Goal: Share content

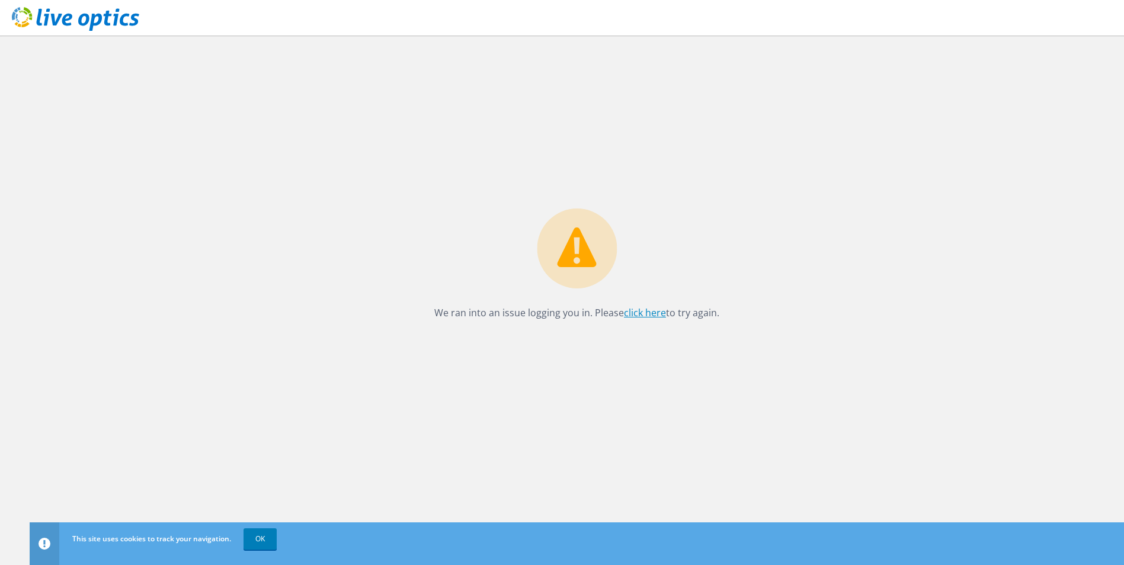
click at [638, 316] on link "click here" at bounding box center [645, 312] width 42 height 13
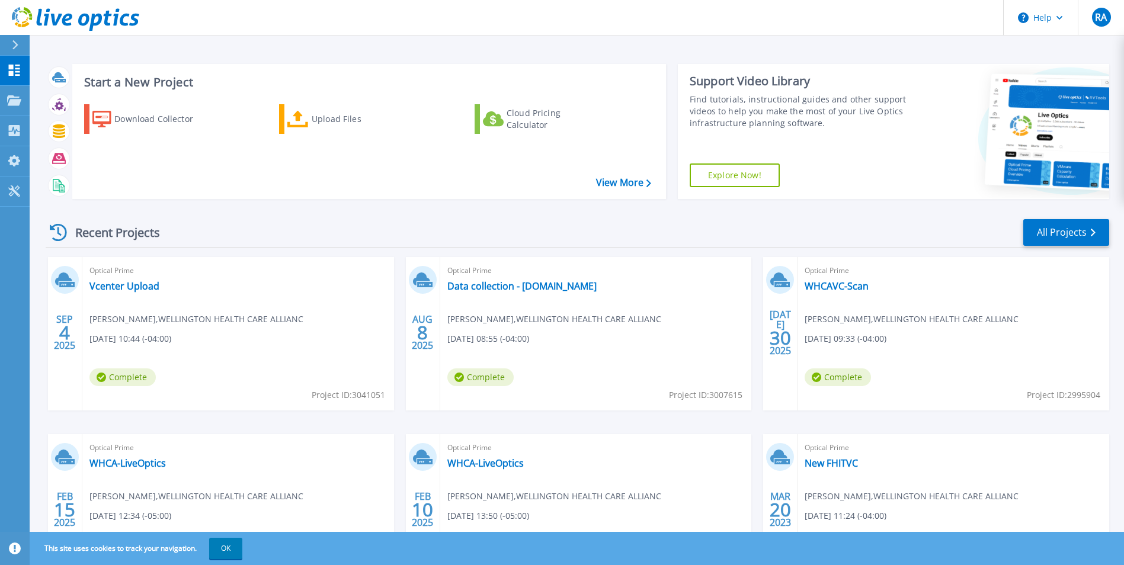
click at [225, 324] on span "Richard Al , WELLINGTON HEALTH CARE ALLIANC" at bounding box center [196, 319] width 214 height 13
click at [135, 289] on link "Vcenter Upload" at bounding box center [124, 286] width 70 height 12
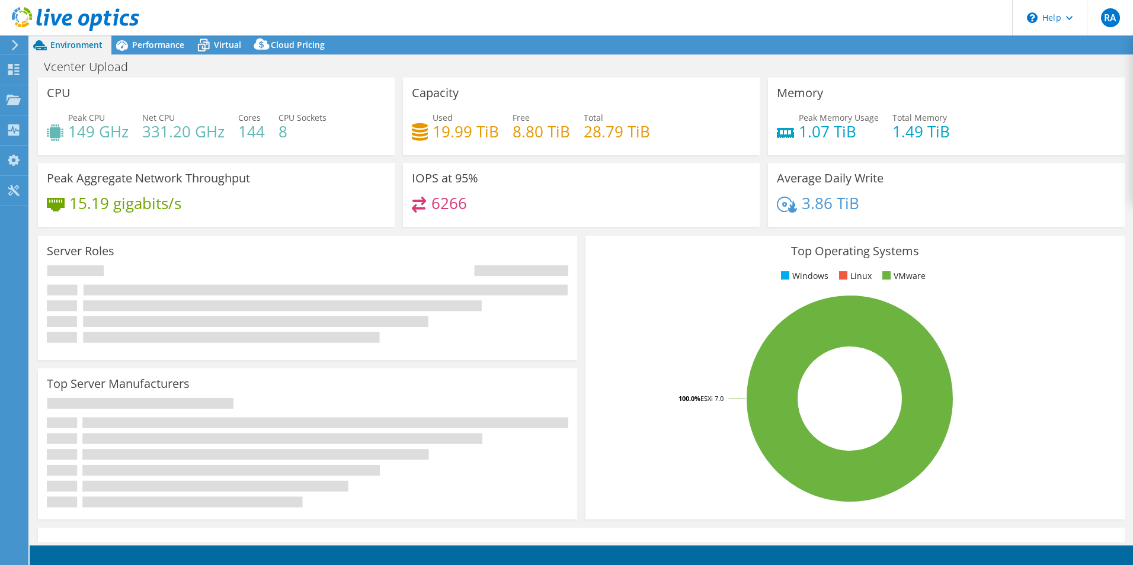
select select "USD"
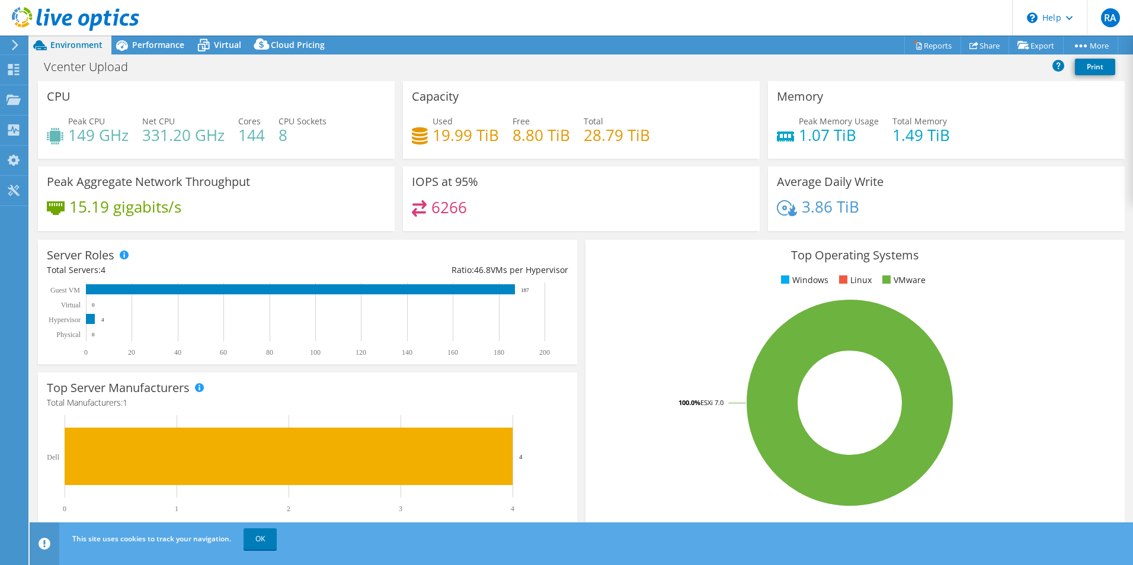
drag, startPoint x: 23, startPoint y: 43, endPoint x: 28, endPoint y: 47, distance: 6.9
click at [18, 44] on icon at bounding box center [15, 45] width 9 height 11
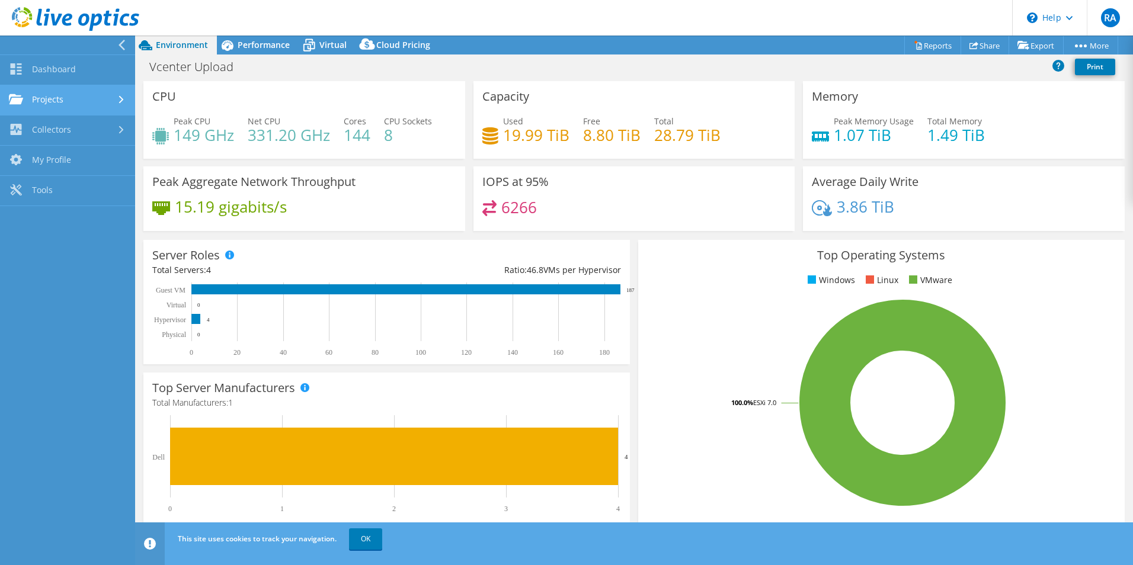
drag, startPoint x: 78, startPoint y: 102, endPoint x: 88, endPoint y: 104, distance: 10.2
click at [78, 103] on link "Projects" at bounding box center [67, 100] width 135 height 30
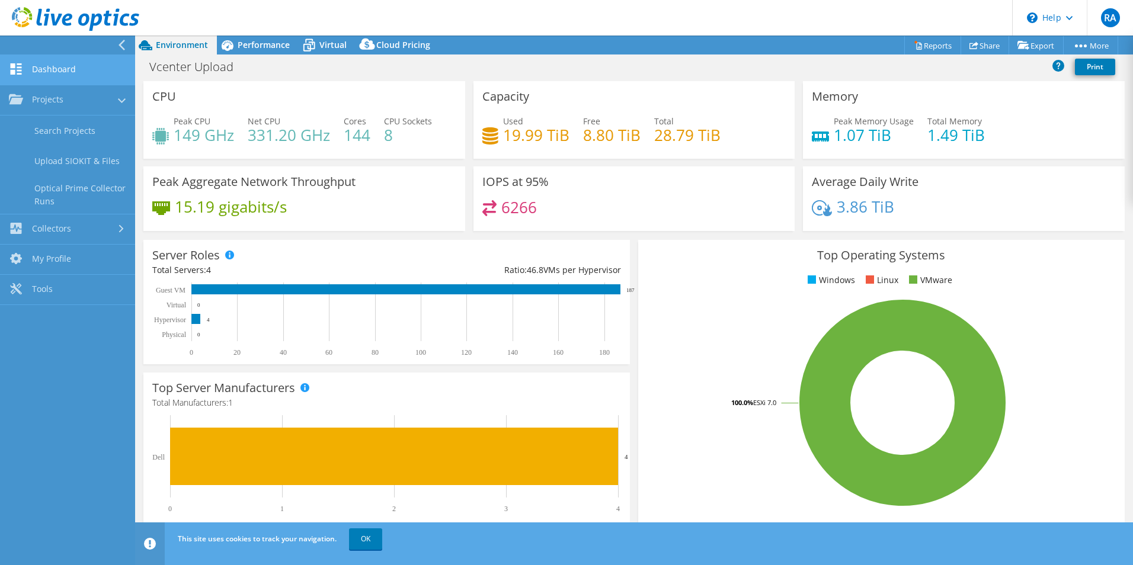
click at [41, 72] on link "Dashboard" at bounding box center [67, 70] width 135 height 30
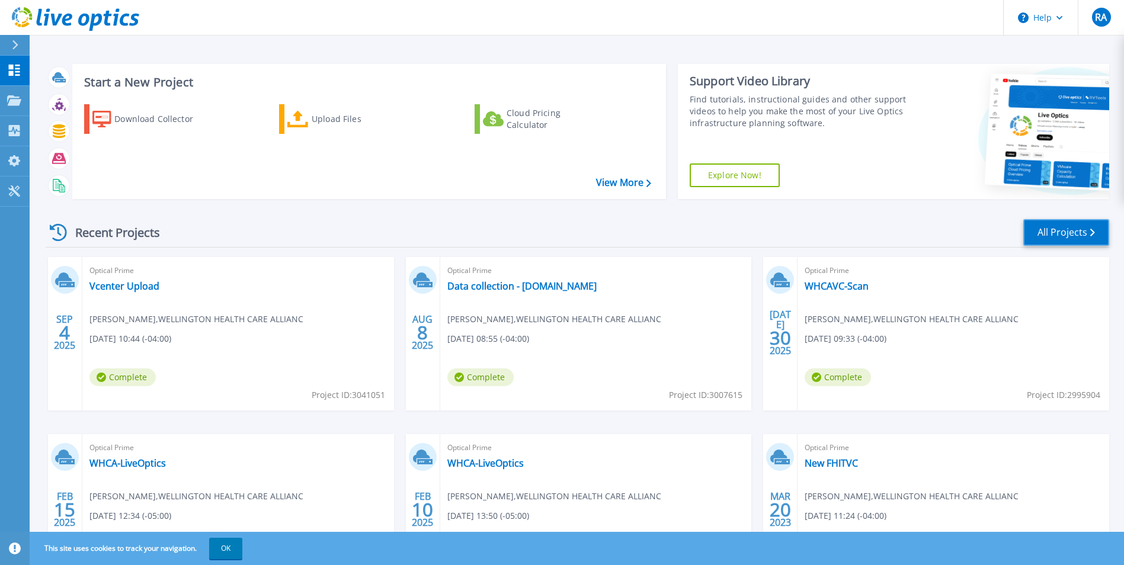
click at [1084, 226] on link "All Projects" at bounding box center [1067, 232] width 86 height 27
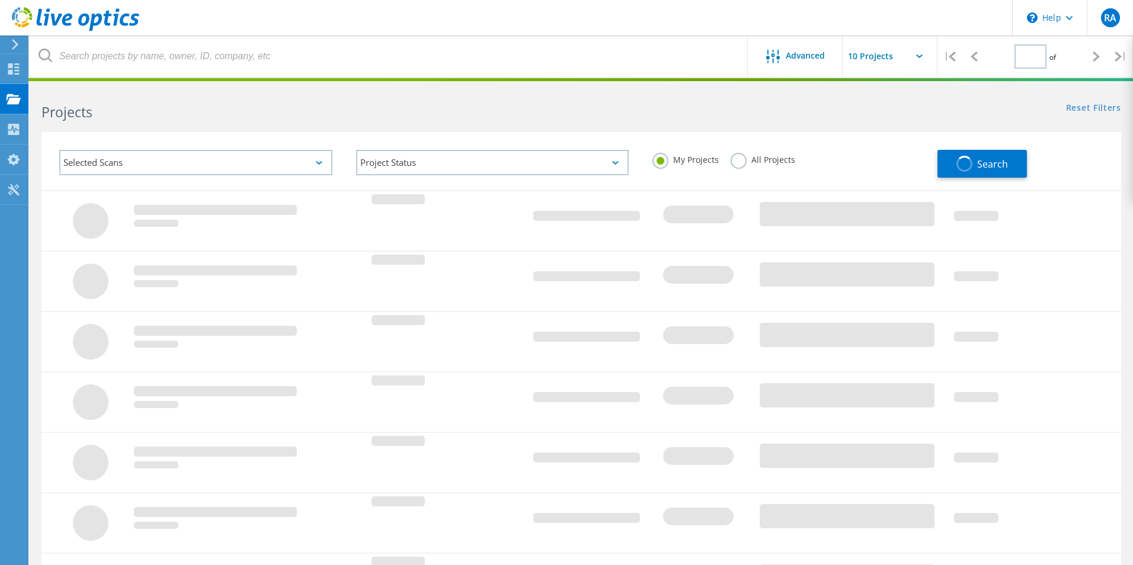
type input "1"
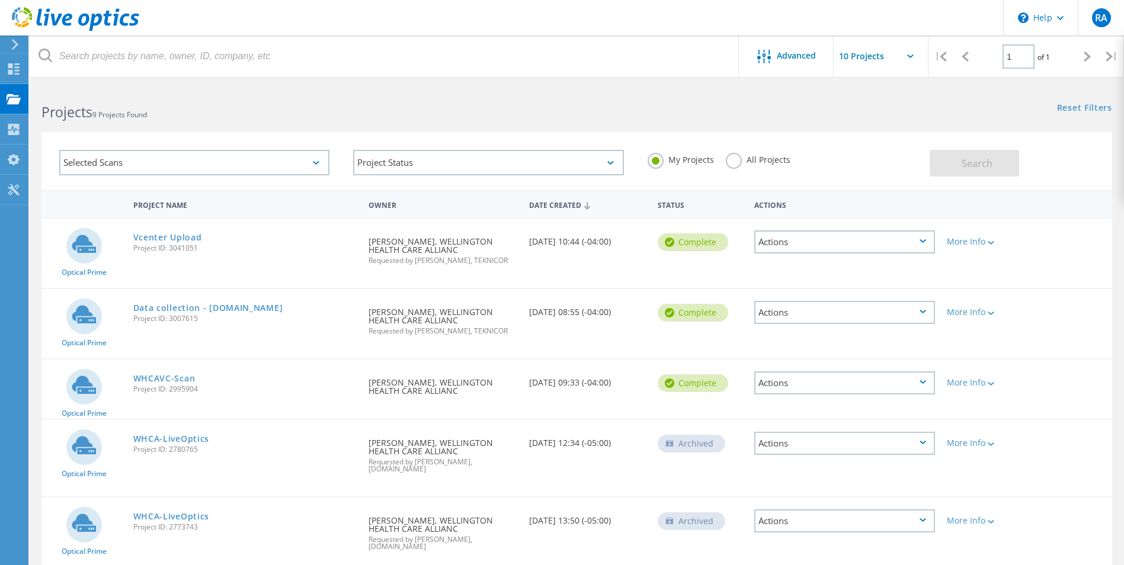
click at [850, 245] on div "Actions" at bounding box center [844, 242] width 181 height 23
click at [805, 249] on div "Share" at bounding box center [845, 251] width 178 height 18
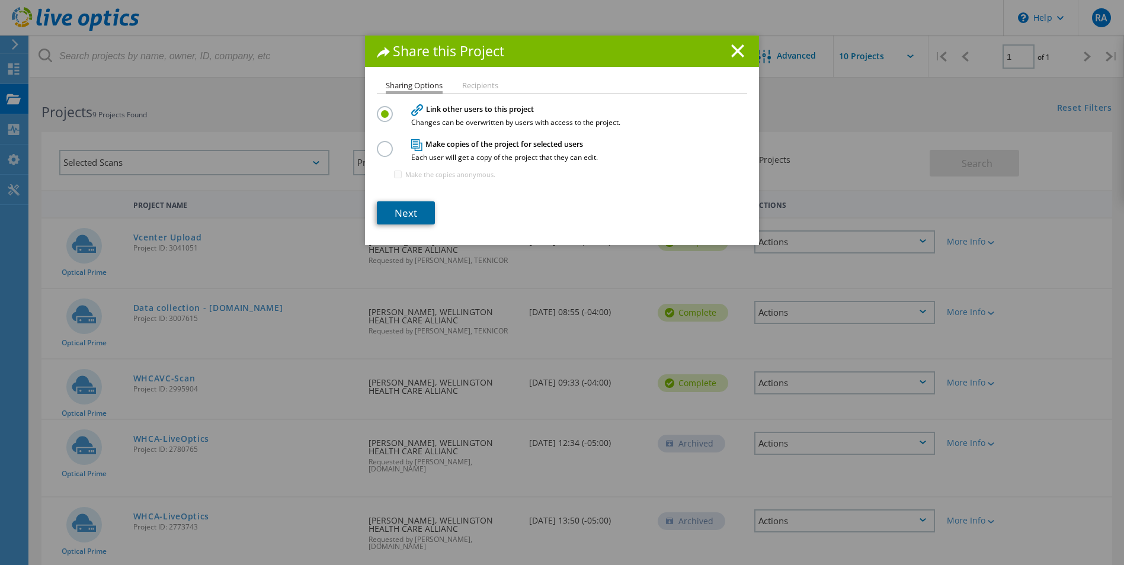
click at [405, 213] on link "Next" at bounding box center [406, 213] width 58 height 23
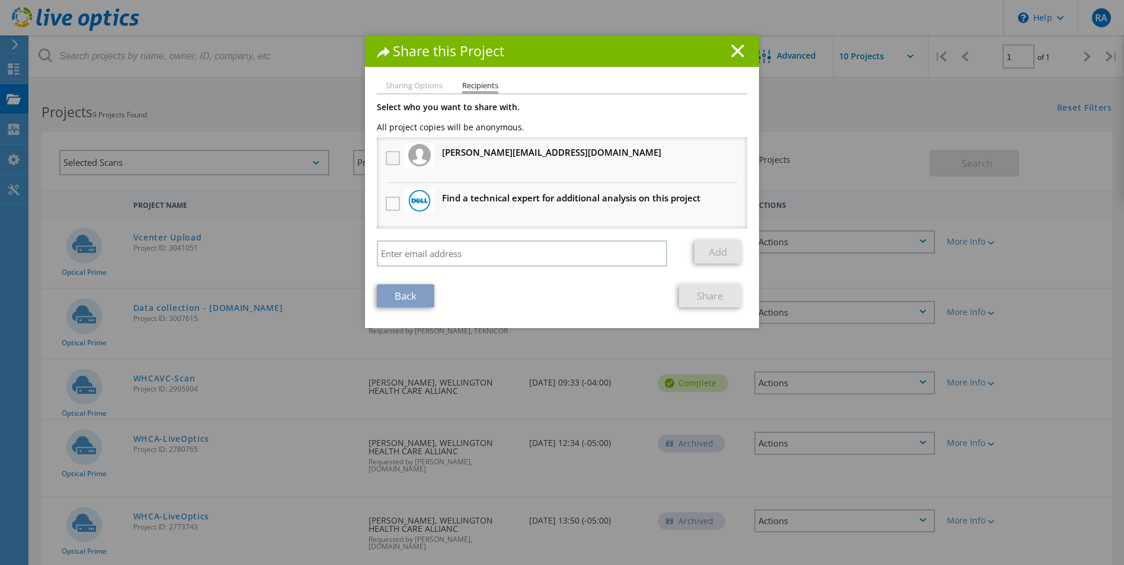
click at [387, 156] on label at bounding box center [394, 158] width 17 height 14
click at [0, 0] on input "checkbox" at bounding box center [0, 0] width 0 height 0
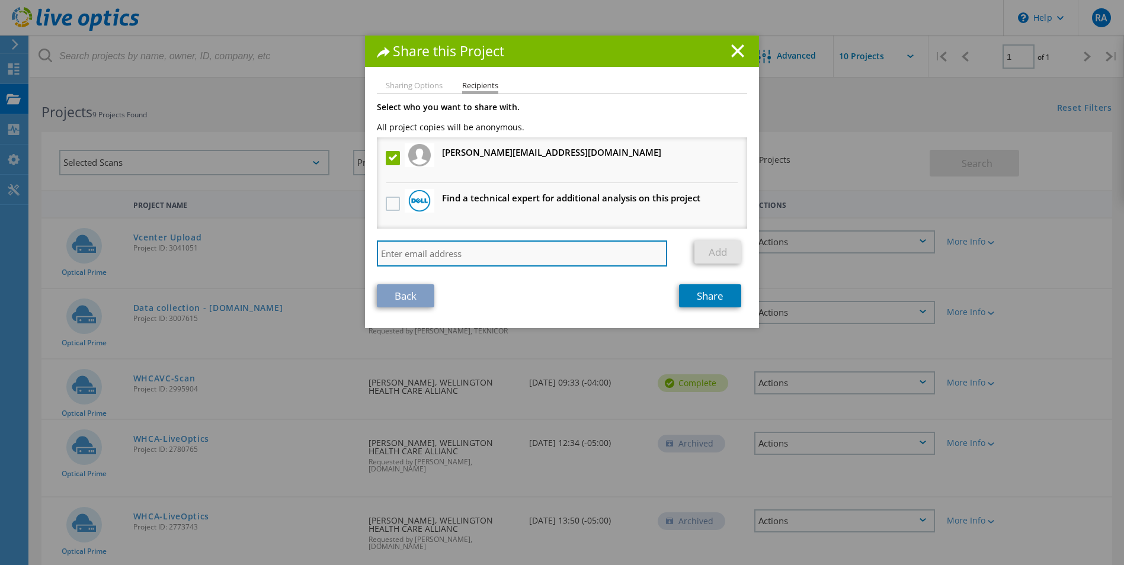
click at [509, 254] on input "search" at bounding box center [522, 254] width 290 height 26
type input "mnewson@whca.ca"
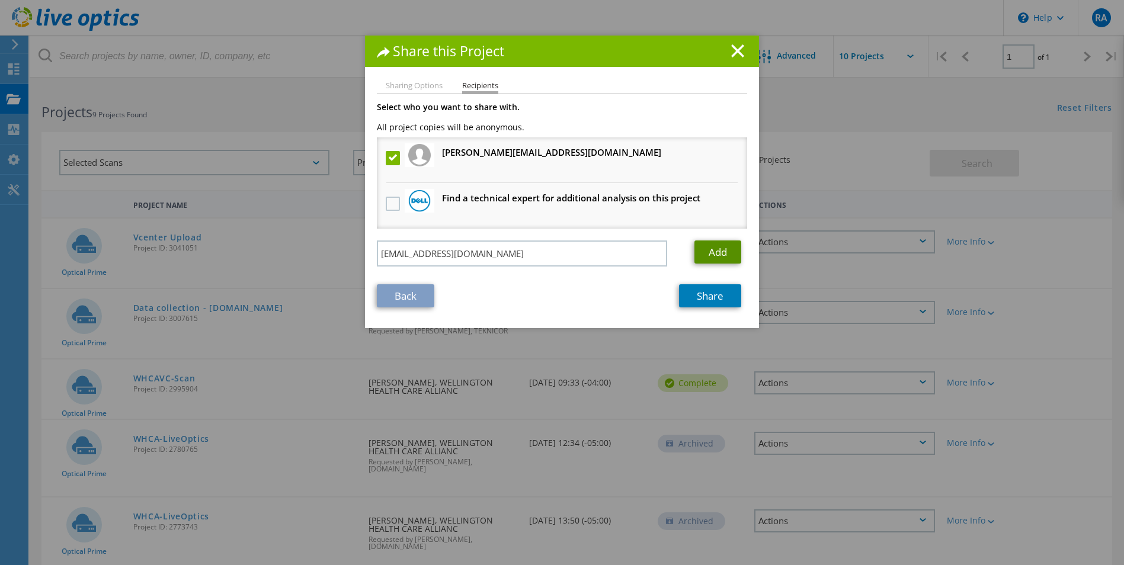
click at [712, 252] on link "Add" at bounding box center [718, 252] width 47 height 23
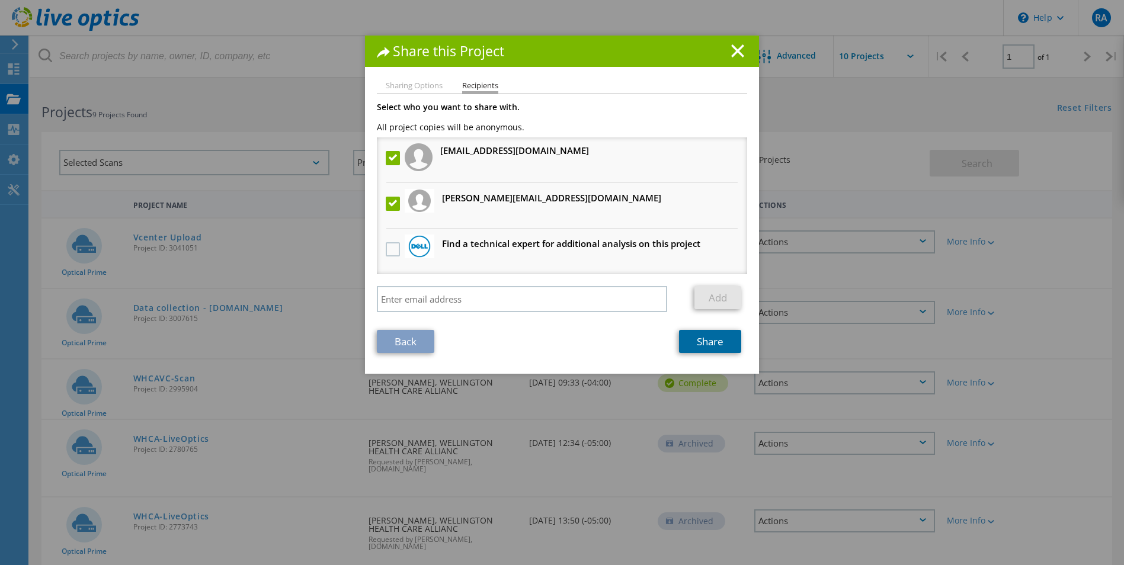
click at [707, 346] on link "Share" at bounding box center [710, 341] width 62 height 23
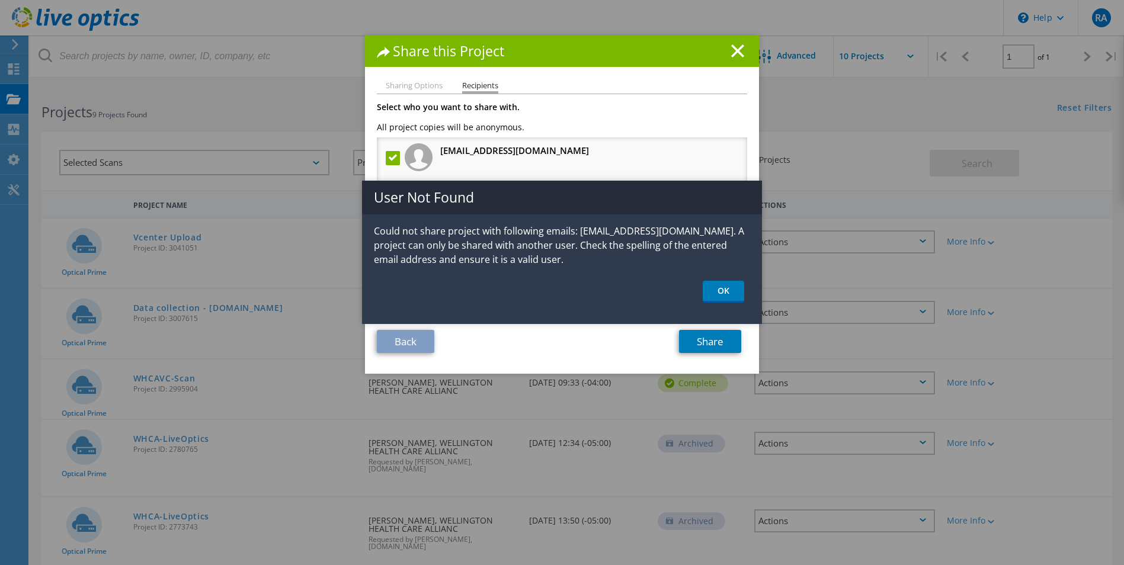
click at [726, 298] on link "OK" at bounding box center [723, 292] width 41 height 22
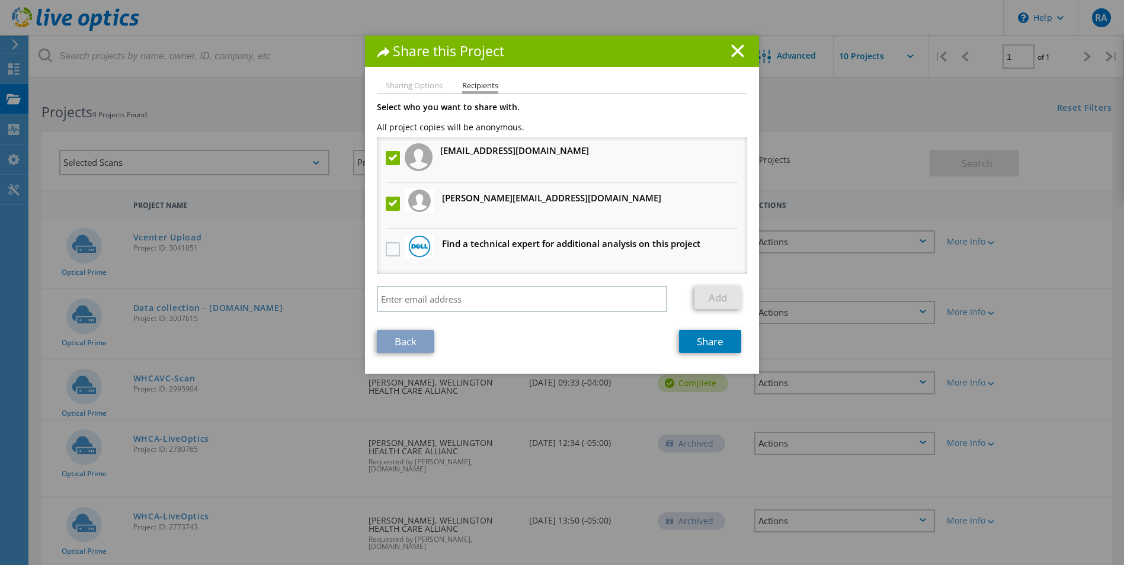
click at [391, 159] on label at bounding box center [394, 158] width 17 height 14
click at [0, 0] on input "checkbox" at bounding box center [0, 0] width 0 height 0
click at [713, 344] on link "Share" at bounding box center [710, 341] width 62 height 23
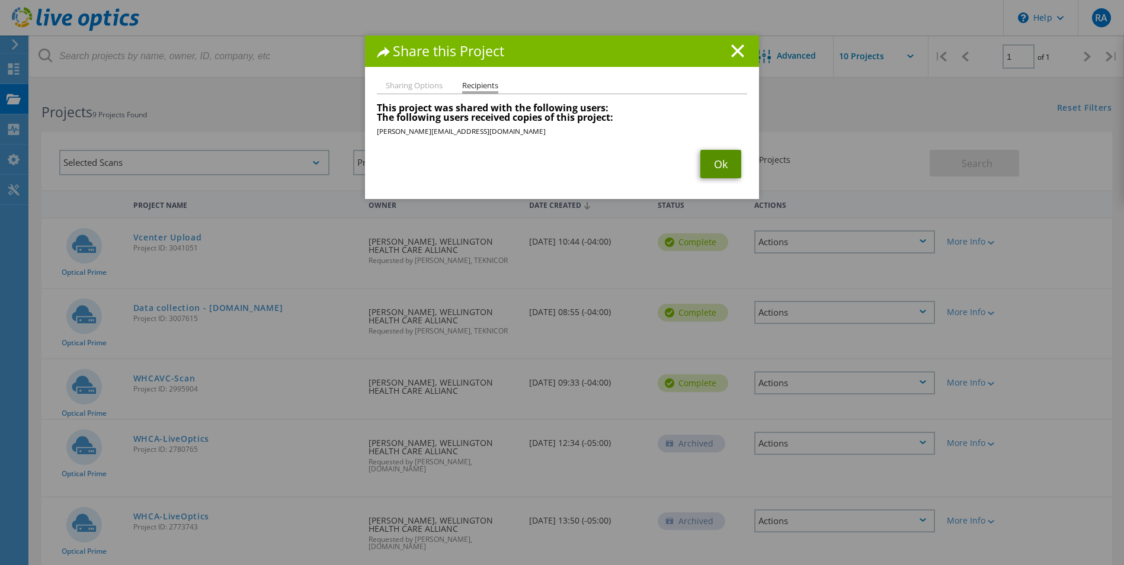
click at [717, 165] on link "Ok" at bounding box center [721, 164] width 41 height 28
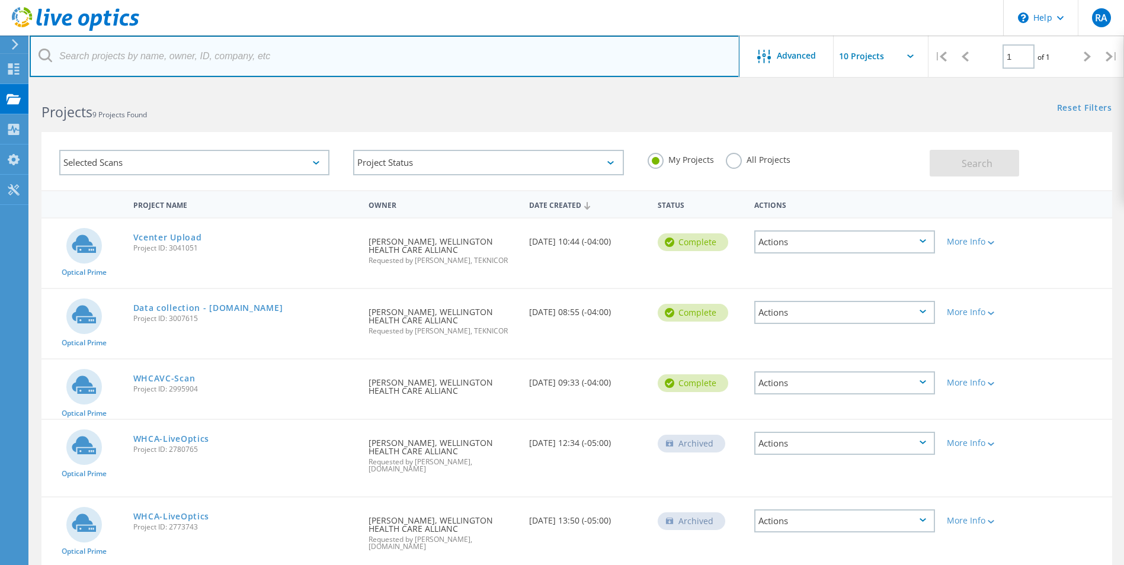
click at [273, 69] on input "text" at bounding box center [385, 56] width 710 height 41
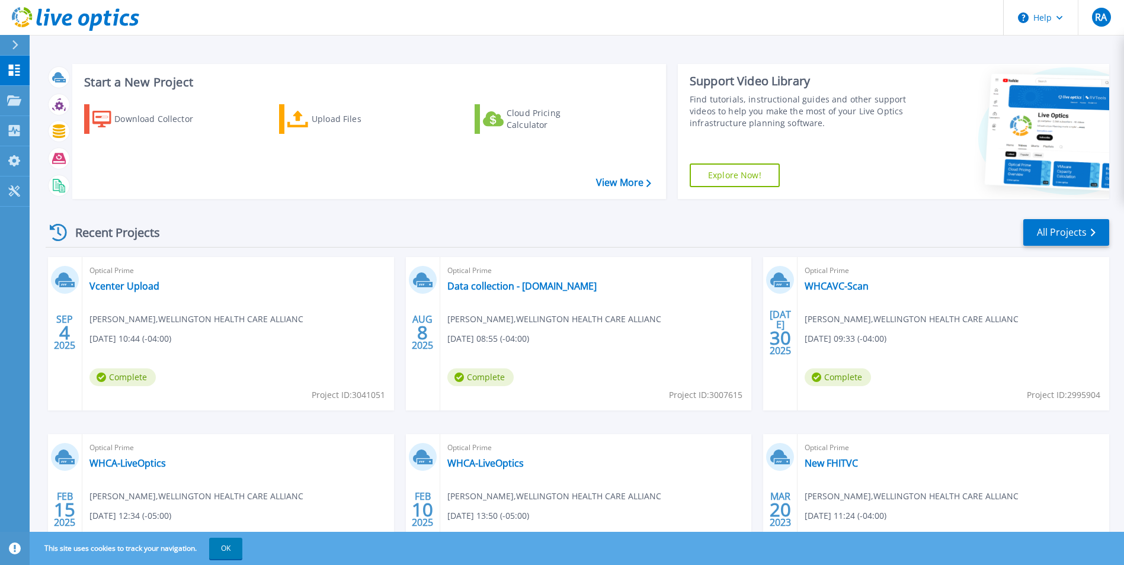
click at [142, 296] on div "Optical Prime Vcenter Upload [PERSON_NAME] , WELLINGTON HEALTH CARE ALLIANC [DA…" at bounding box center [238, 334] width 312 height 154
click at [143, 290] on link "Vcenter Upload" at bounding box center [124, 286] width 70 height 12
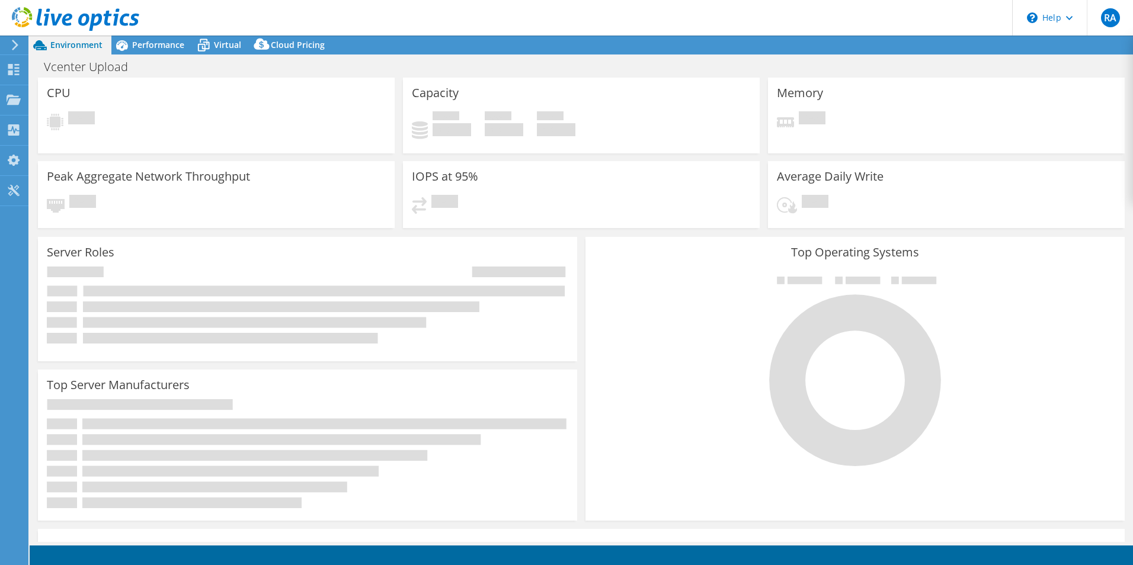
select select "USD"
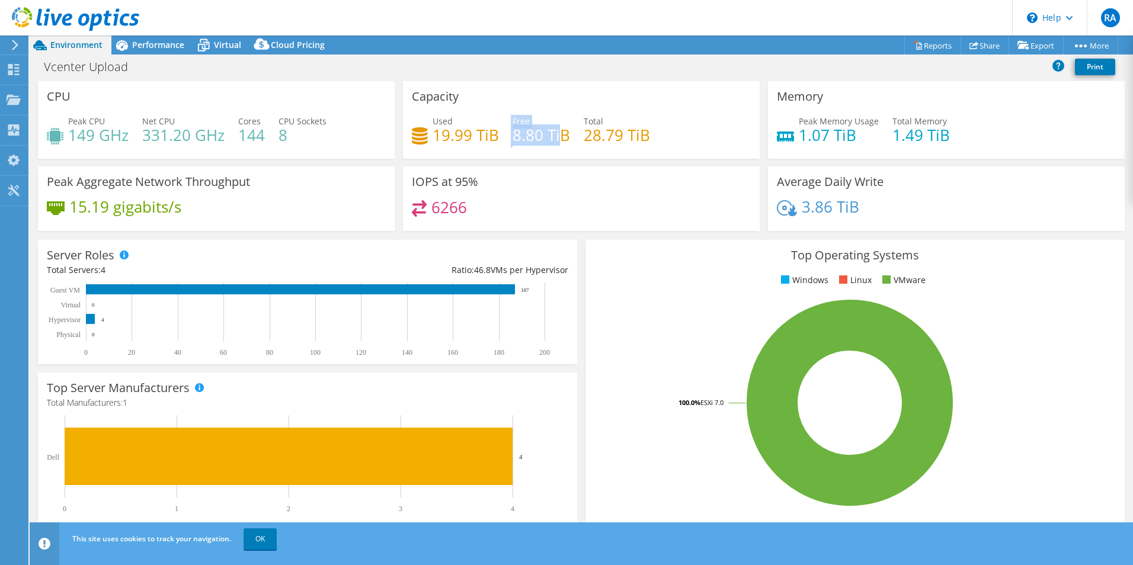
drag, startPoint x: 508, startPoint y: 136, endPoint x: 560, endPoint y: 136, distance: 52.2
click at [560, 136] on div "Used 19.99 TiB Free 8.80 TiB Total 28.79 TiB" at bounding box center [581, 134] width 339 height 39
drag, startPoint x: 560, startPoint y: 136, endPoint x: 528, endPoint y: 147, distance: 33.9
click at [528, 147] on div "Used 19.99 TiB Free 8.80 TiB Total 28.79 TiB" at bounding box center [581, 134] width 339 height 39
click at [145, 44] on span "Performance" at bounding box center [158, 44] width 52 height 11
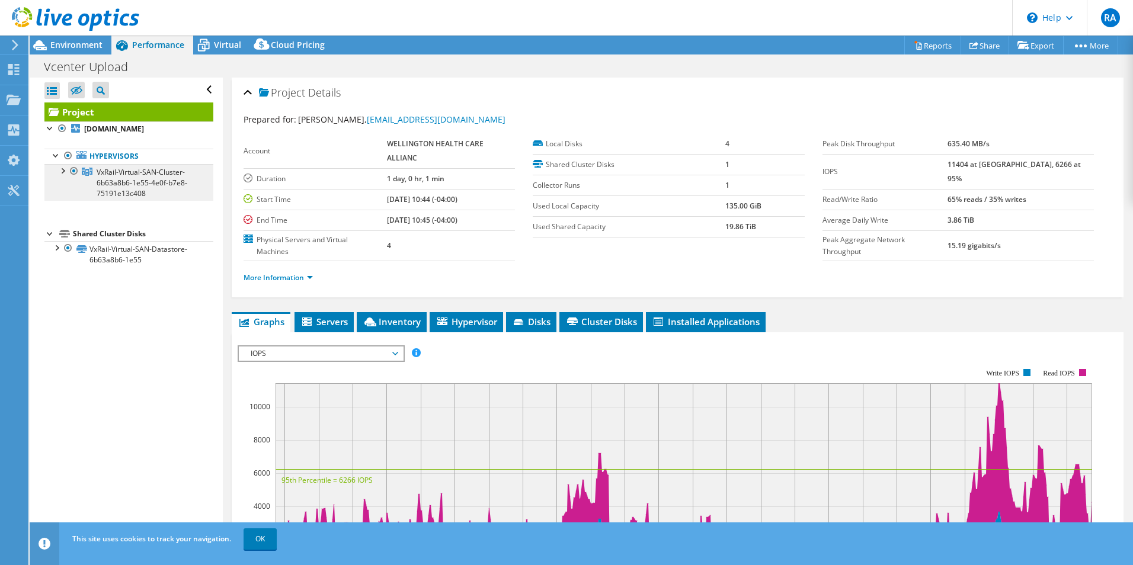
click at [68, 179] on link "VxRail-Virtual-SAN-Cluster-6b63a8b6-1e55-4e0f-b7e8-75191e13c408" at bounding box center [128, 182] width 169 height 37
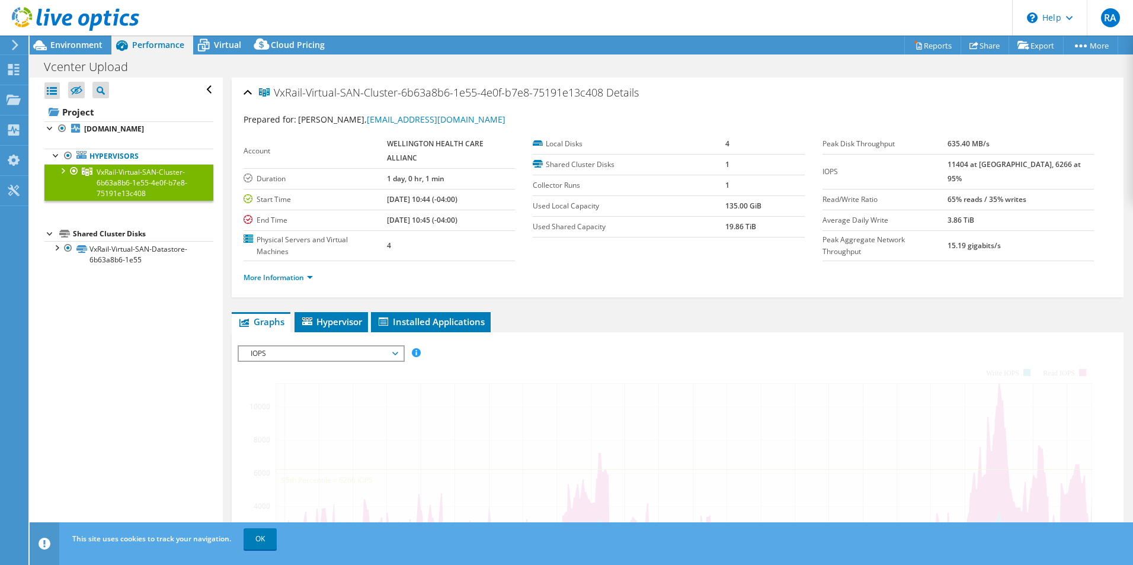
click at [63, 171] on div at bounding box center [62, 170] width 12 height 12
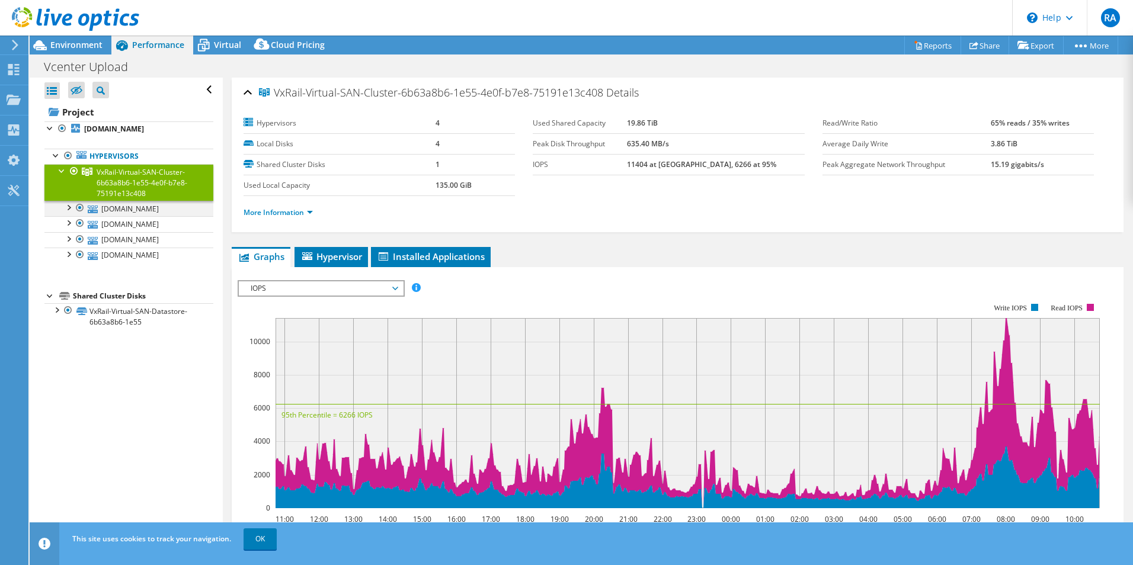
click at [69, 210] on div at bounding box center [68, 207] width 12 height 12
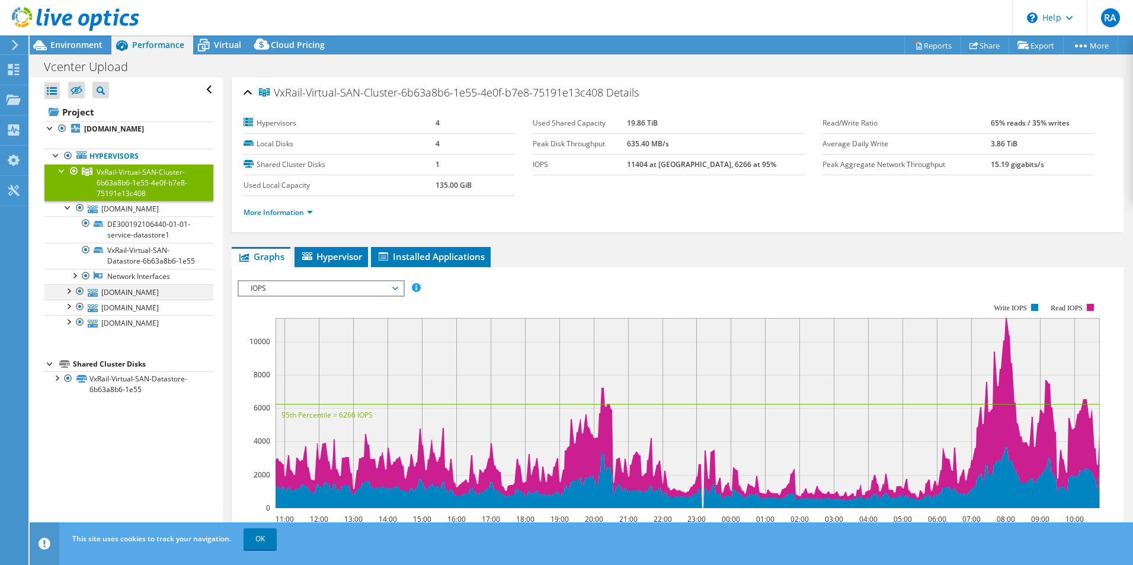
click at [72, 296] on div at bounding box center [68, 290] width 12 height 12
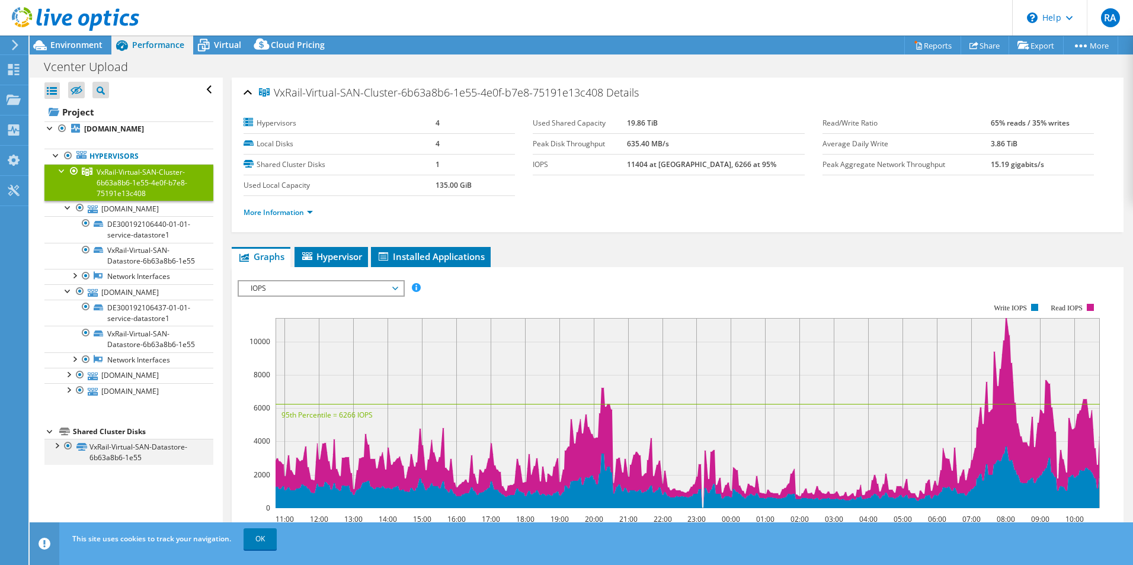
click at [57, 451] on div at bounding box center [56, 445] width 12 height 12
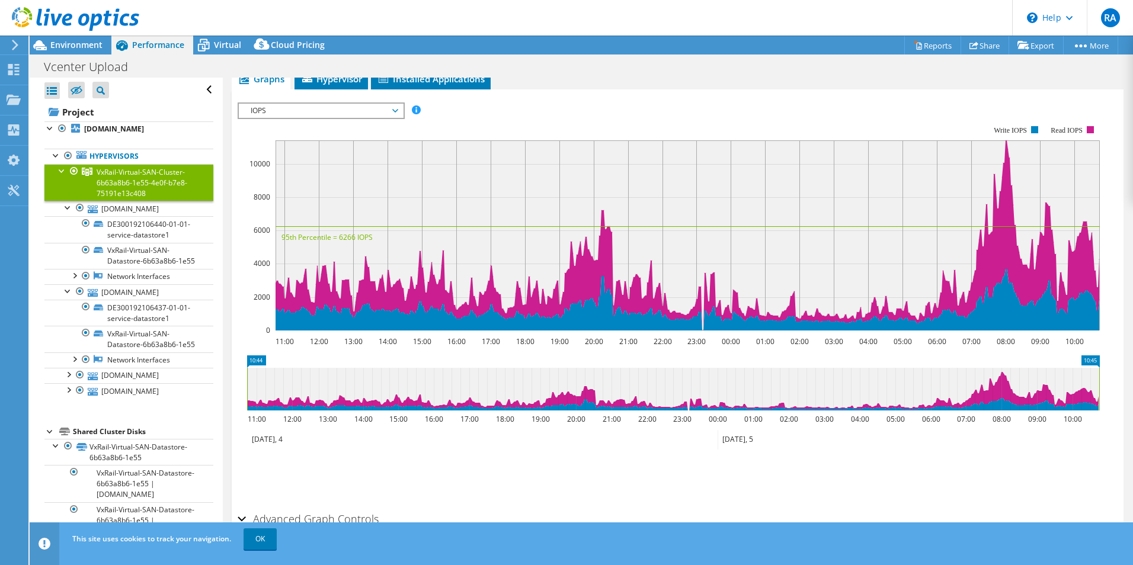
scroll to position [225, 0]
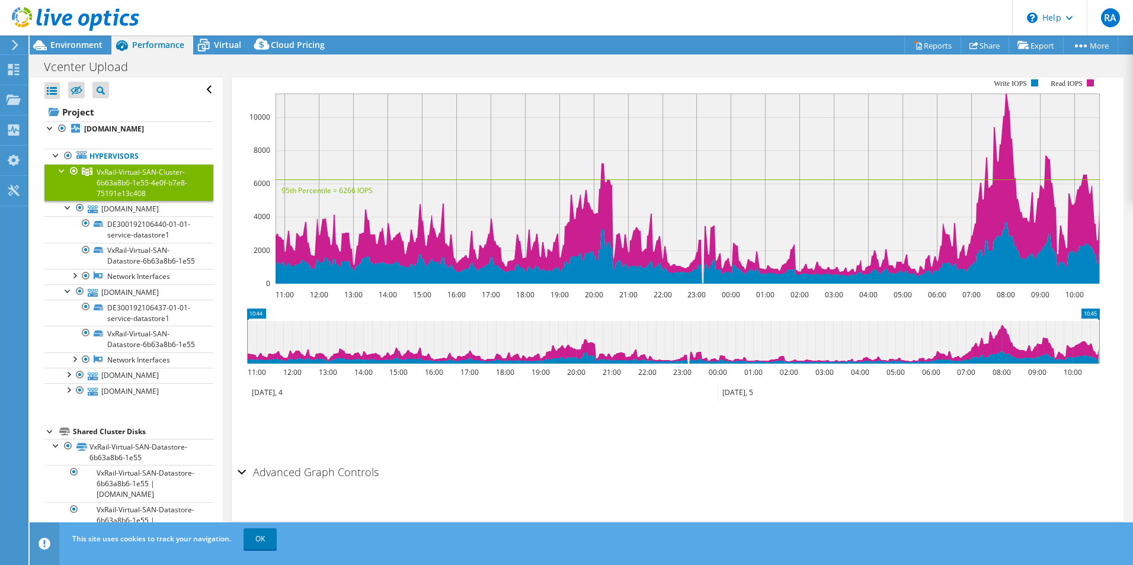
click at [241, 469] on div "Advanced Graph Controls" at bounding box center [678, 473] width 880 height 25
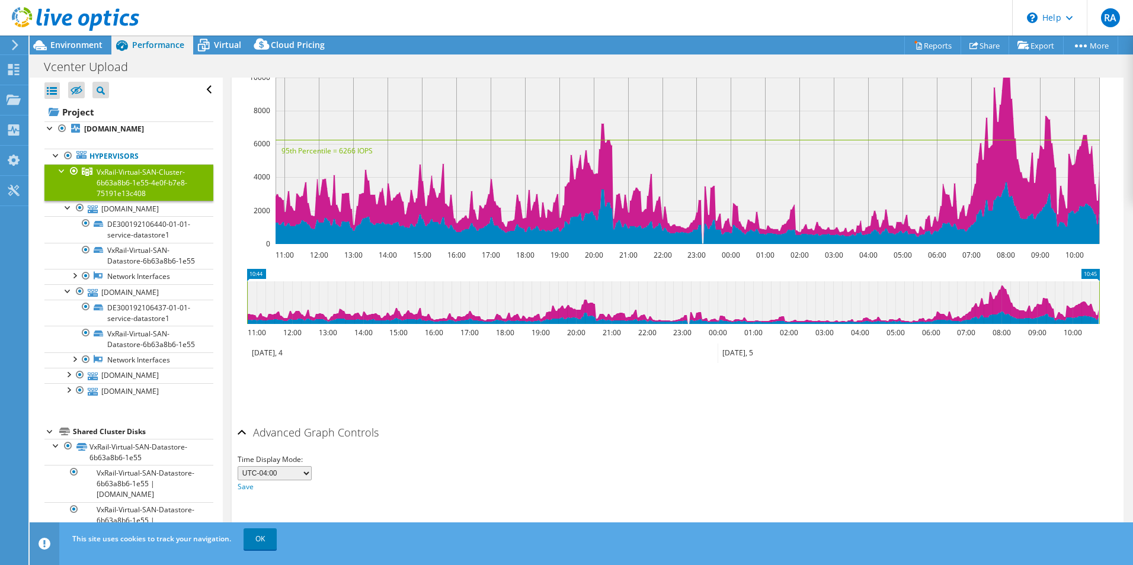
scroll to position [0, 0]
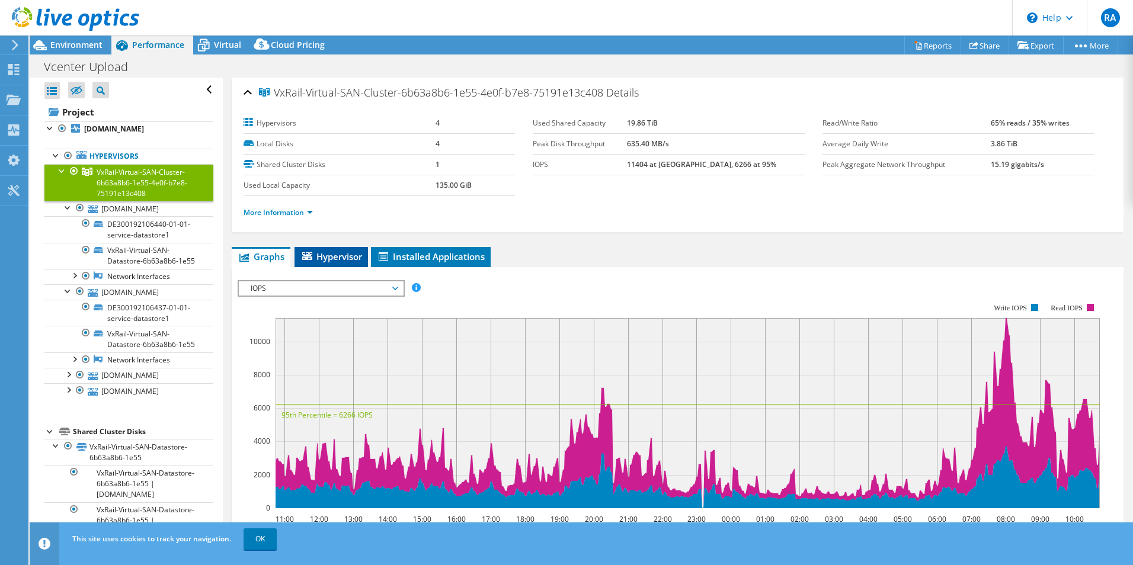
click at [347, 258] on span "Hypervisor" at bounding box center [331, 257] width 62 height 12
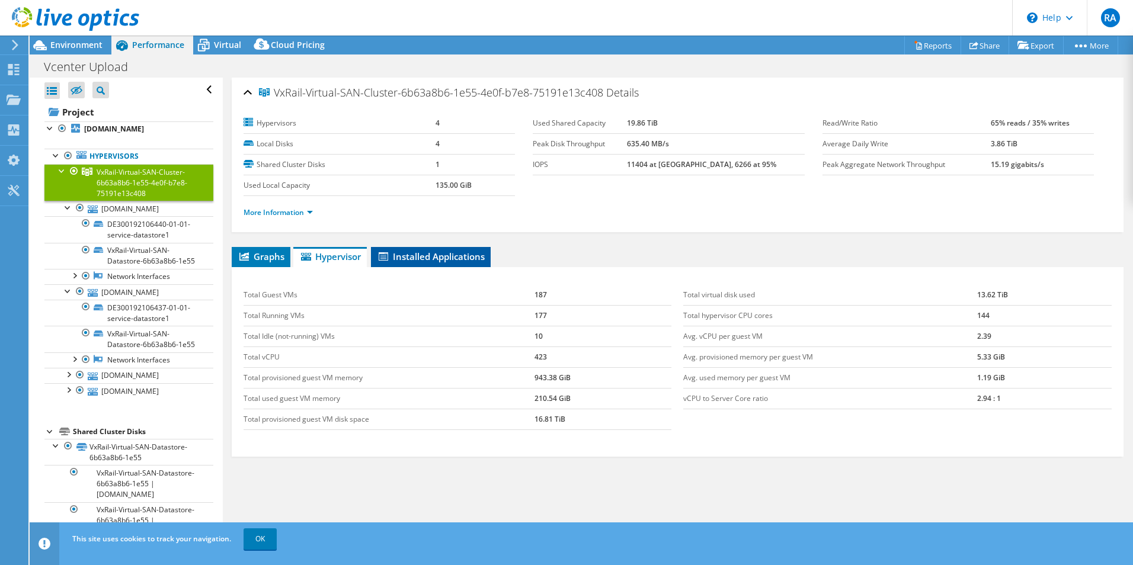
click at [463, 258] on span "Installed Applications" at bounding box center [431, 257] width 108 height 12
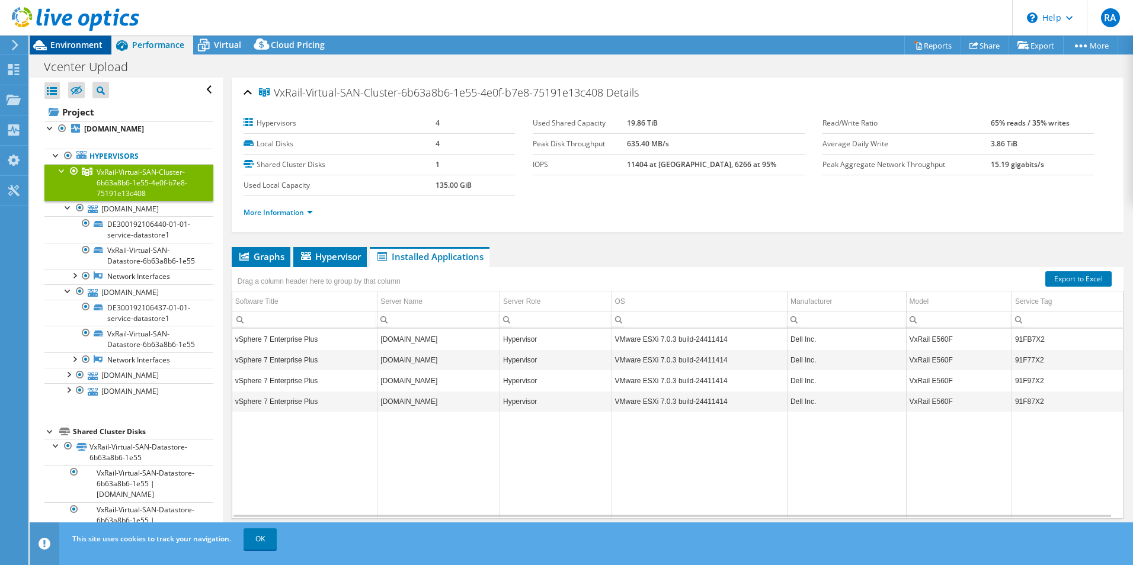
click at [81, 42] on span "Environment" at bounding box center [76, 44] width 52 height 11
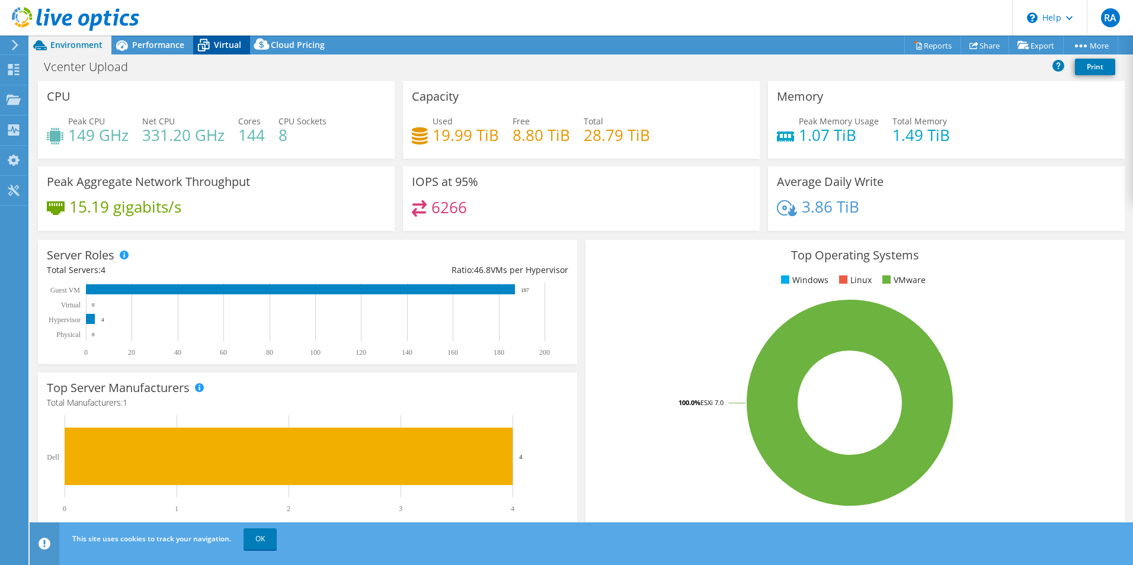
click at [221, 43] on span "Virtual" at bounding box center [227, 44] width 27 height 11
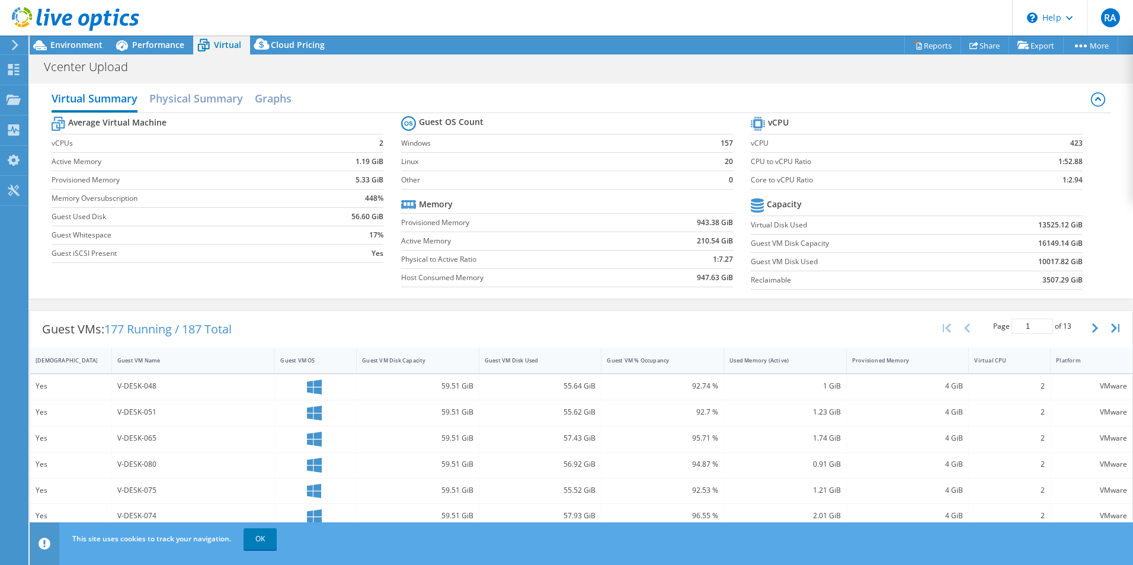
click at [1042, 319] on div "1" at bounding box center [1032, 326] width 41 height 15
click at [200, 369] on div "Guest VM Name" at bounding box center [186, 360] width 149 height 18
click at [1089, 331] on button "button" at bounding box center [1096, 328] width 20 height 23
click at [1092, 324] on icon "button" at bounding box center [1095, 328] width 6 height 9
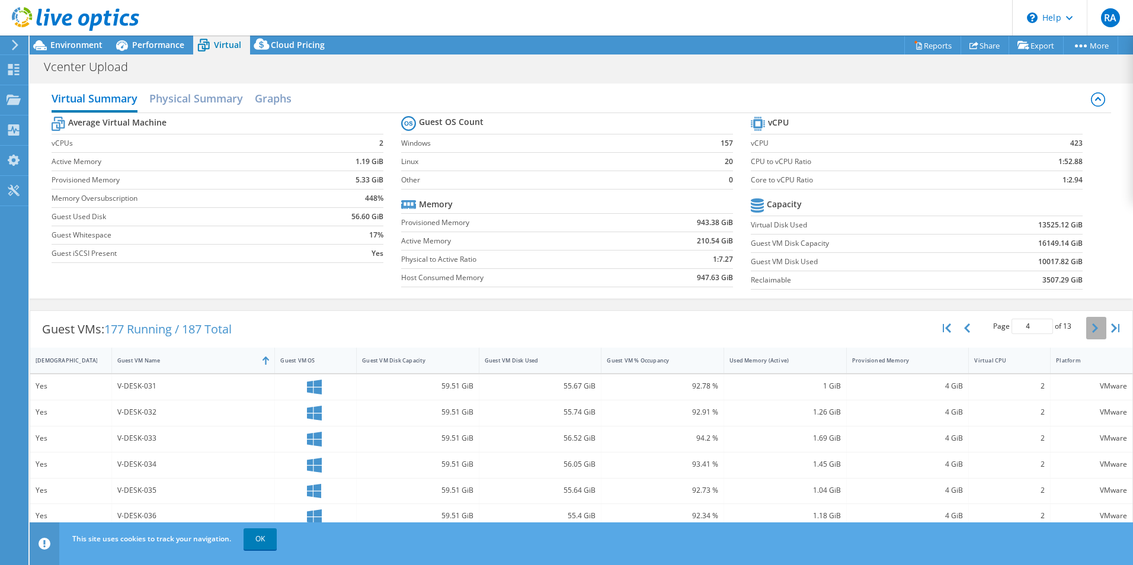
click at [1092, 324] on icon "button" at bounding box center [1095, 328] width 6 height 9
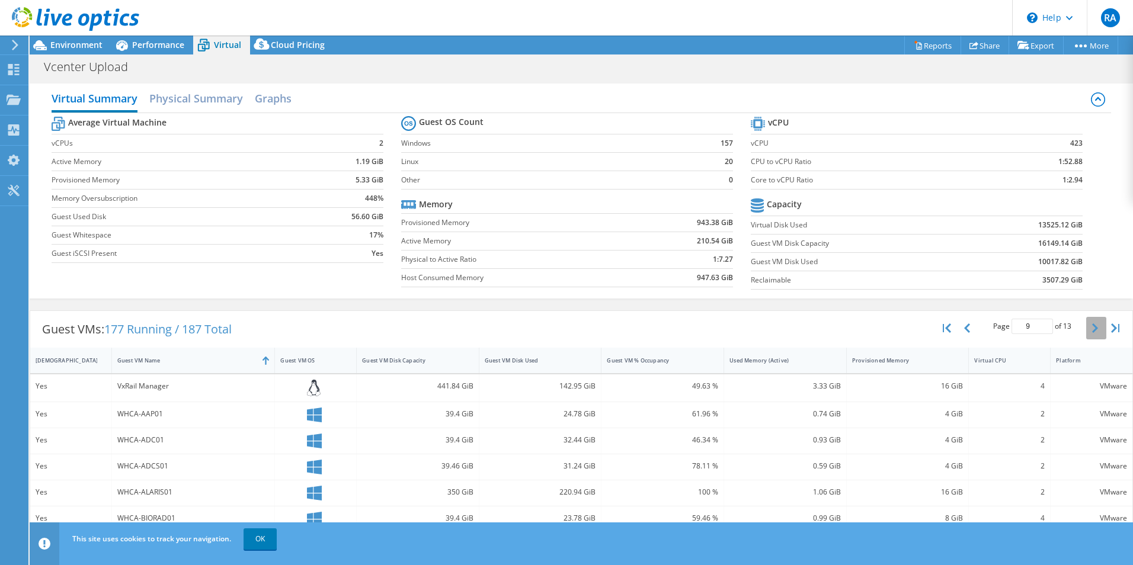
click at [1092, 324] on icon "button" at bounding box center [1095, 328] width 6 height 9
click at [963, 331] on button "button" at bounding box center [968, 328] width 20 height 23
click at [1092, 331] on icon "button" at bounding box center [1095, 328] width 6 height 9
type input "11"
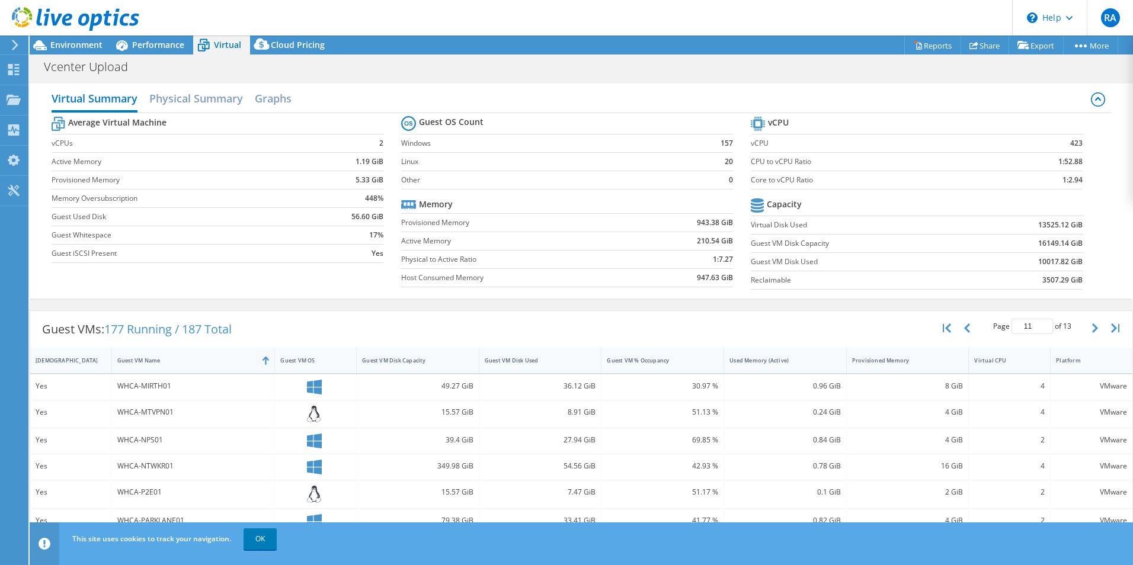
scroll to position [59, 0]
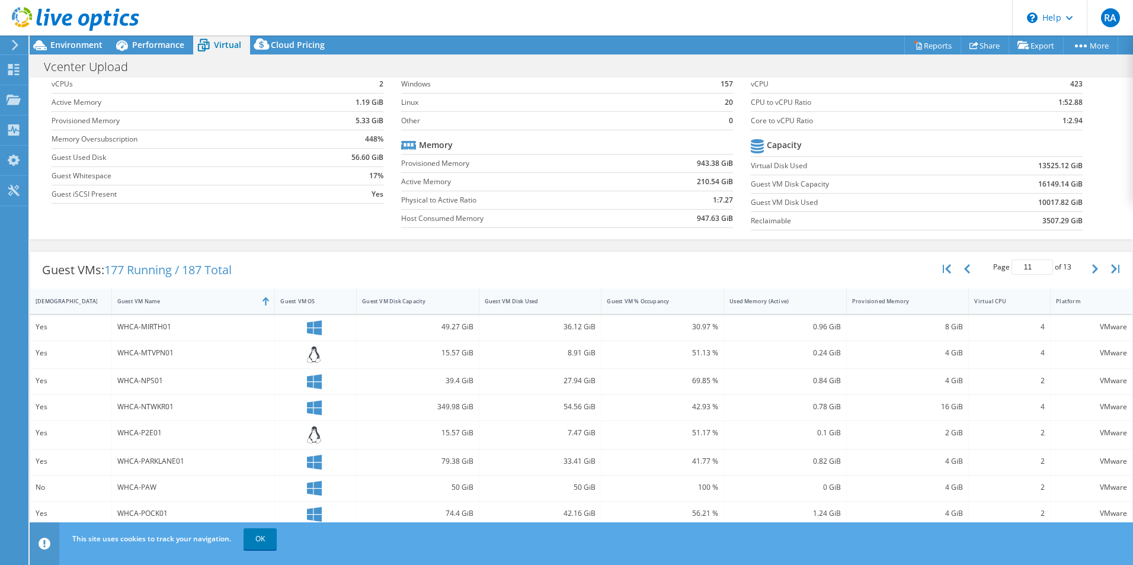
click at [153, 411] on div "WHCA-NTWKR01" at bounding box center [193, 407] width 152 height 13
click at [153, 410] on div "WHCA-NTWKR01" at bounding box center [193, 407] width 152 height 13
click at [152, 408] on div "WHCA-NTWKR01" at bounding box center [193, 407] width 152 height 13
click at [462, 407] on div "349.98 GiB" at bounding box center [417, 407] width 111 height 13
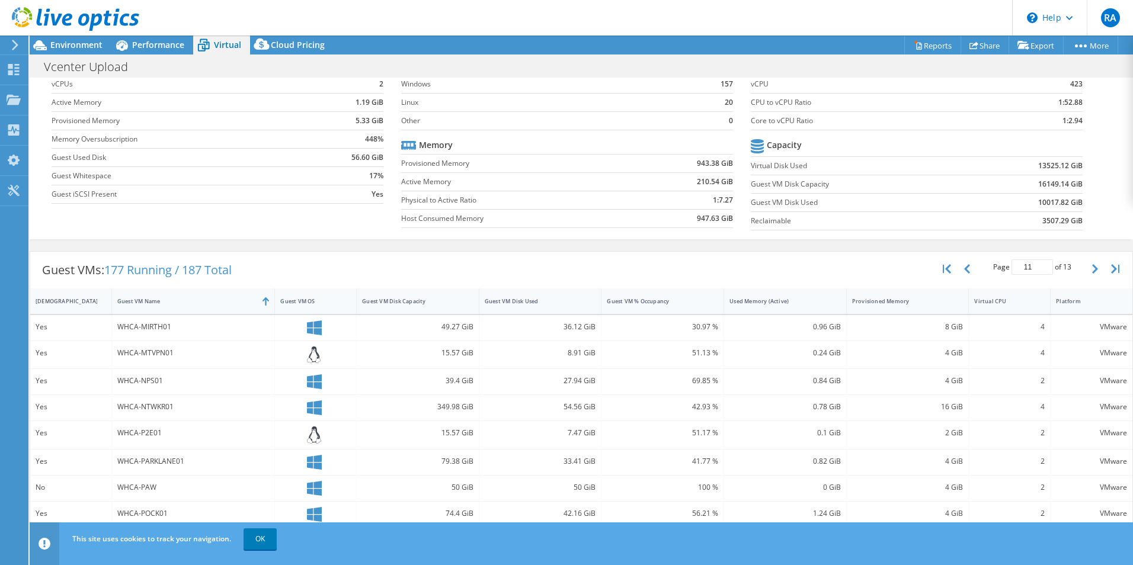
click at [448, 406] on div "349.98 GiB" at bounding box center [417, 407] width 111 height 13
click at [607, 412] on div "42.93 %" at bounding box center [662, 407] width 111 height 13
drag, startPoint x: 604, startPoint y: 412, endPoint x: 616, endPoint y: 411, distance: 11.9
click at [609, 412] on div "42.93 %" at bounding box center [662, 407] width 111 height 13
click at [893, 405] on div "16 GiB" at bounding box center [907, 407] width 111 height 13
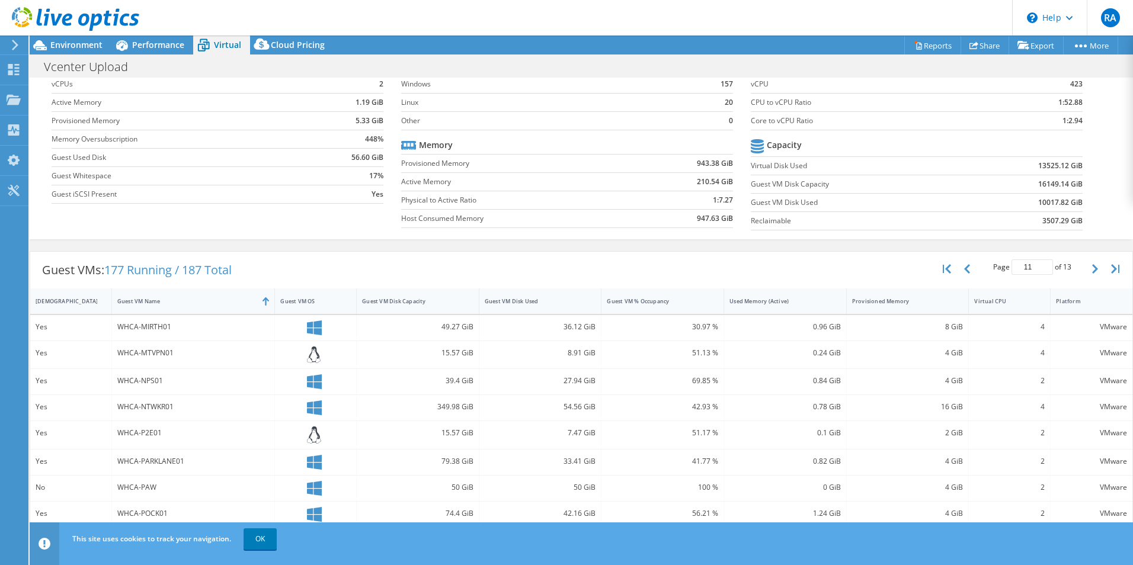
scroll to position [233, 0]
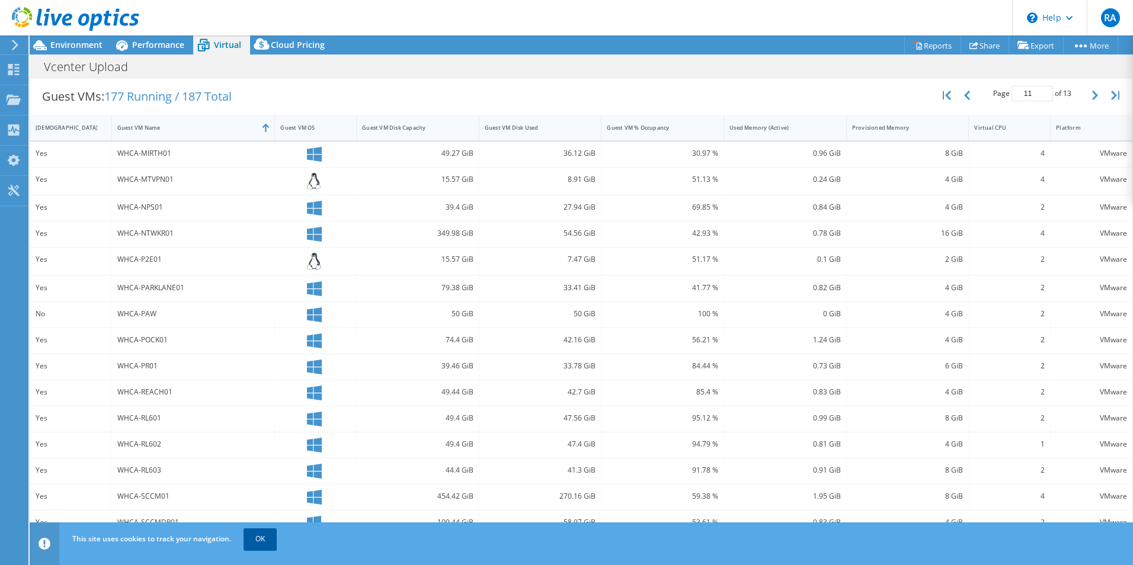
click at [257, 541] on link "OK" at bounding box center [260, 539] width 33 height 21
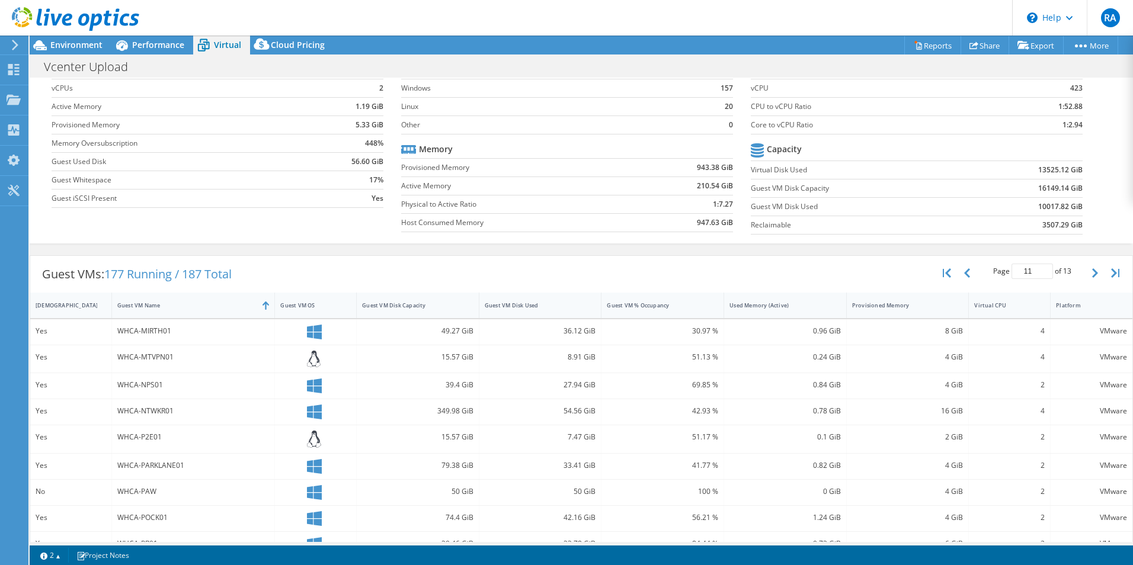
scroll to position [0, 0]
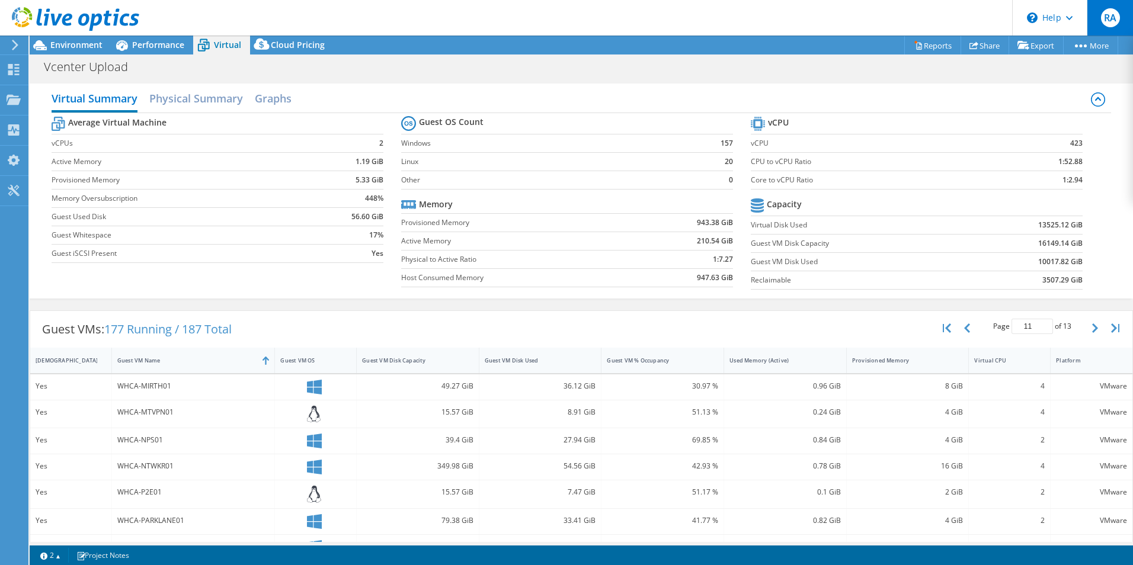
click at [1111, 12] on span "RA" at bounding box center [1110, 17] width 19 height 19
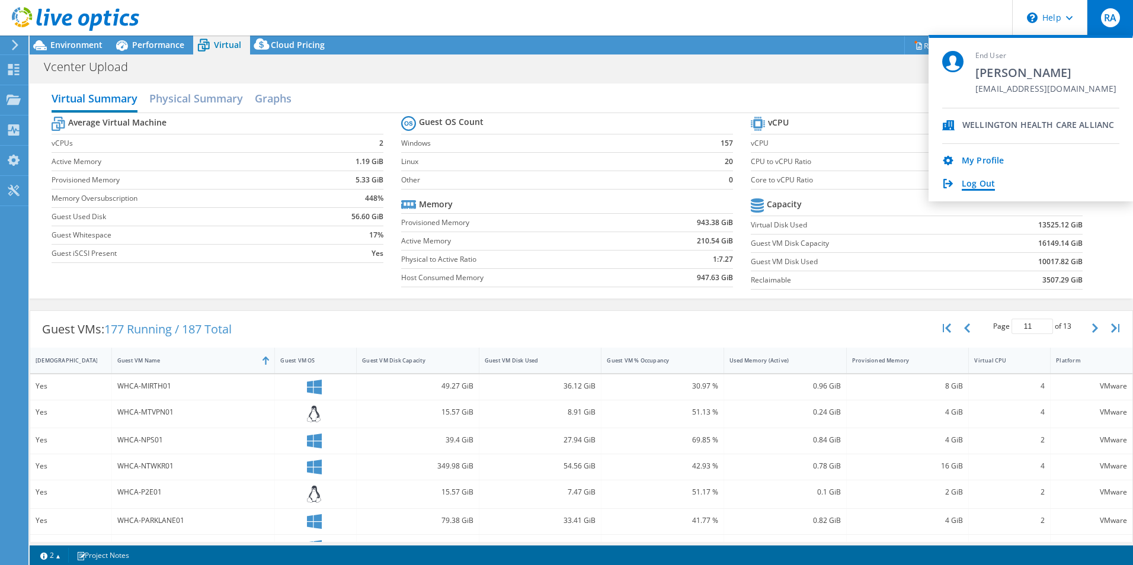
click at [984, 181] on link "Log Out" at bounding box center [978, 184] width 33 height 11
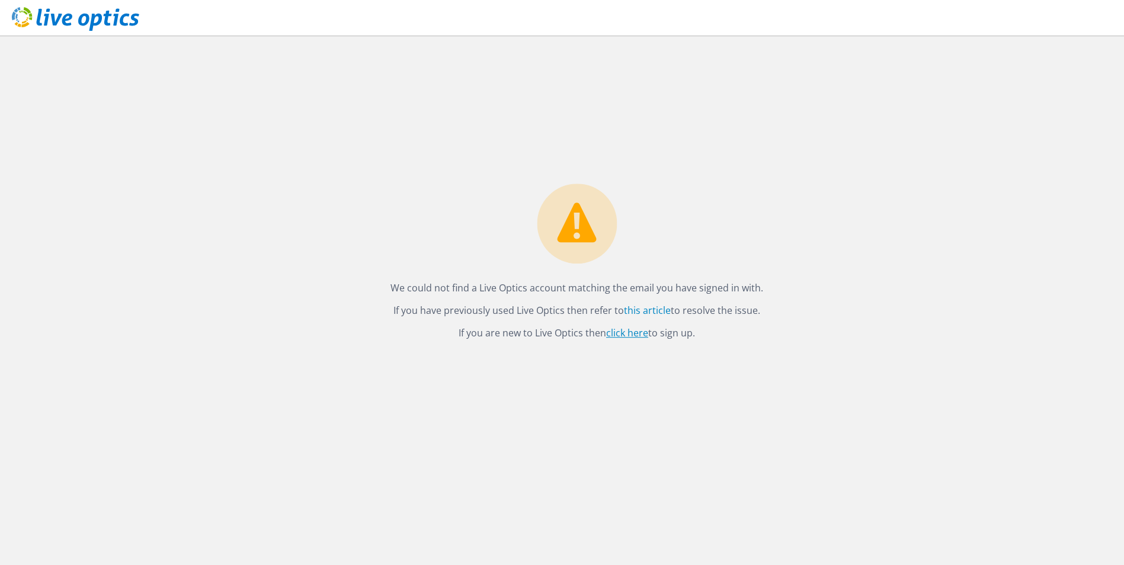
click at [621, 331] on link "click here" at bounding box center [627, 333] width 42 height 13
